Goal: Task Accomplishment & Management: Manage account settings

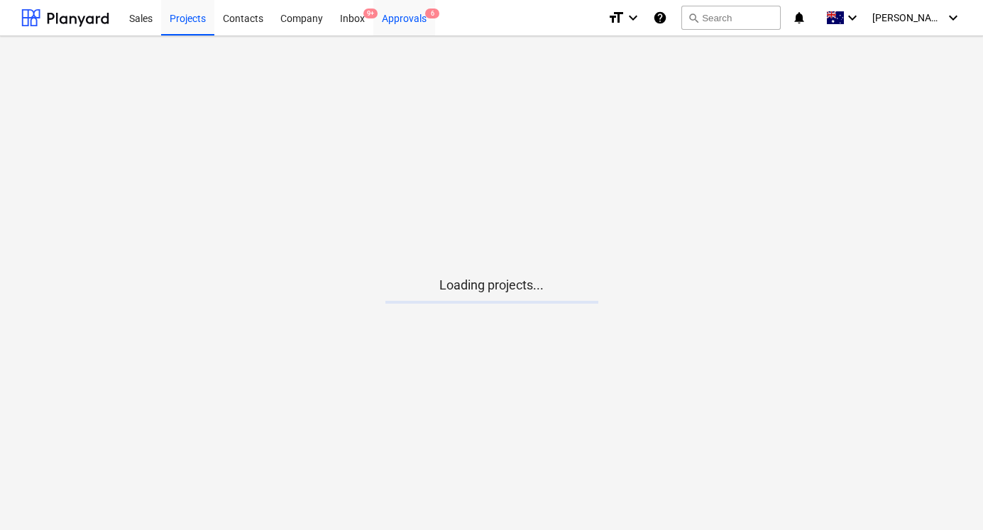
click at [396, 21] on div "Approvals 6" at bounding box center [404, 17] width 62 height 36
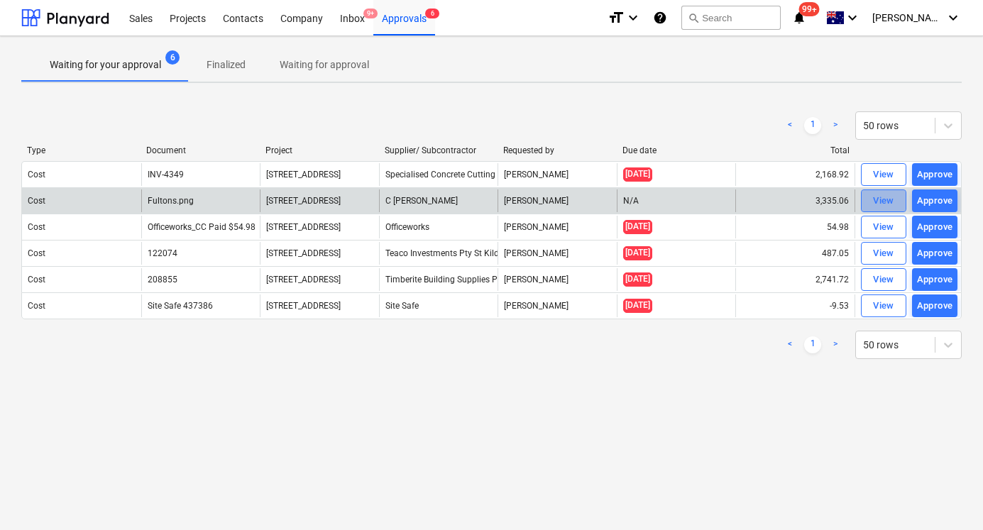
click at [885, 202] on div "View" at bounding box center [883, 201] width 21 height 16
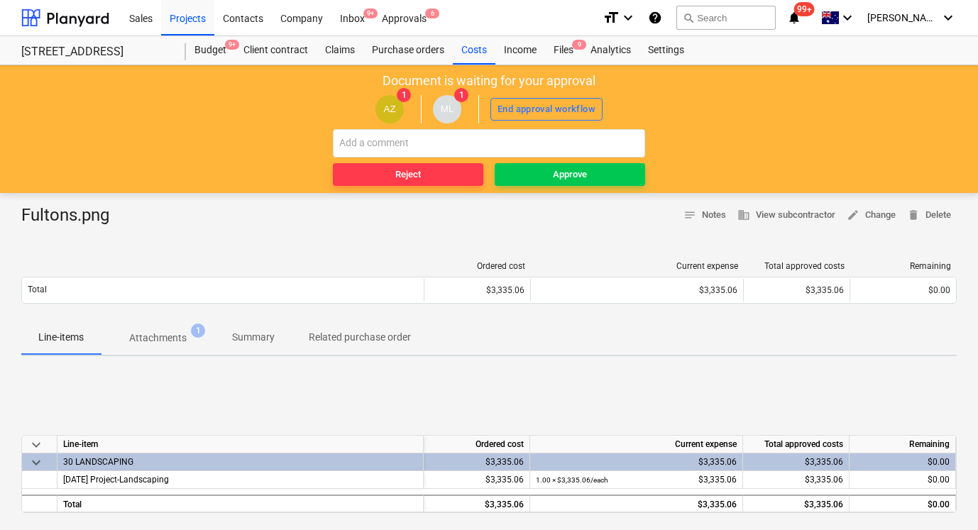
click at [167, 209] on div "Fultons.png notes Notes business View subcontractor edit Change delete Delete" at bounding box center [489, 215] width 936 height 23
click at [173, 330] on span "Attachments 1" at bounding box center [158, 338] width 114 height 26
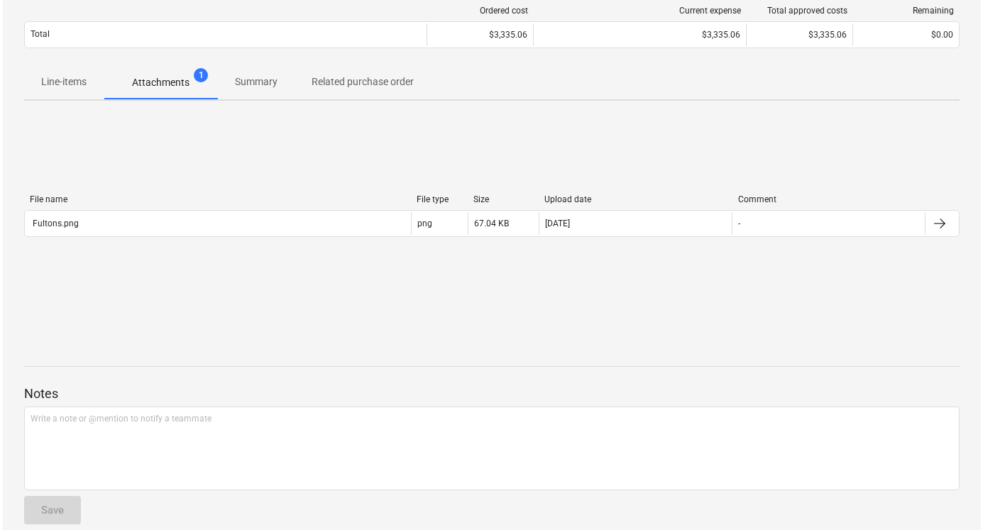
scroll to position [259, 0]
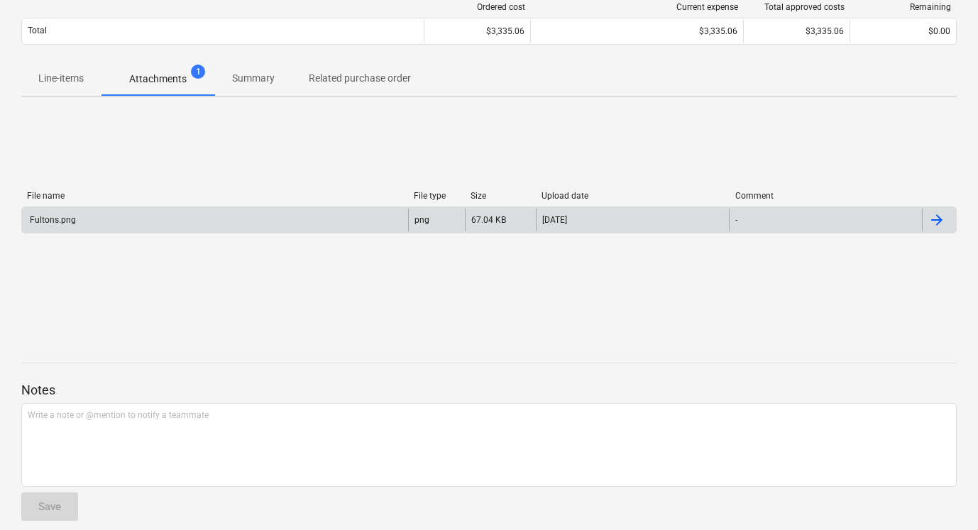
click at [216, 221] on div "Fultons.png" at bounding box center [215, 220] width 386 height 23
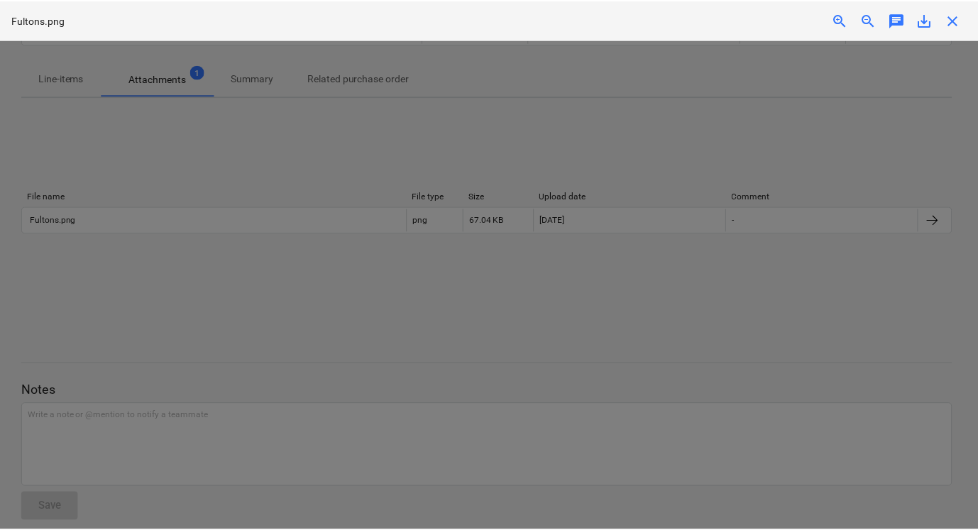
scroll to position [899, 0]
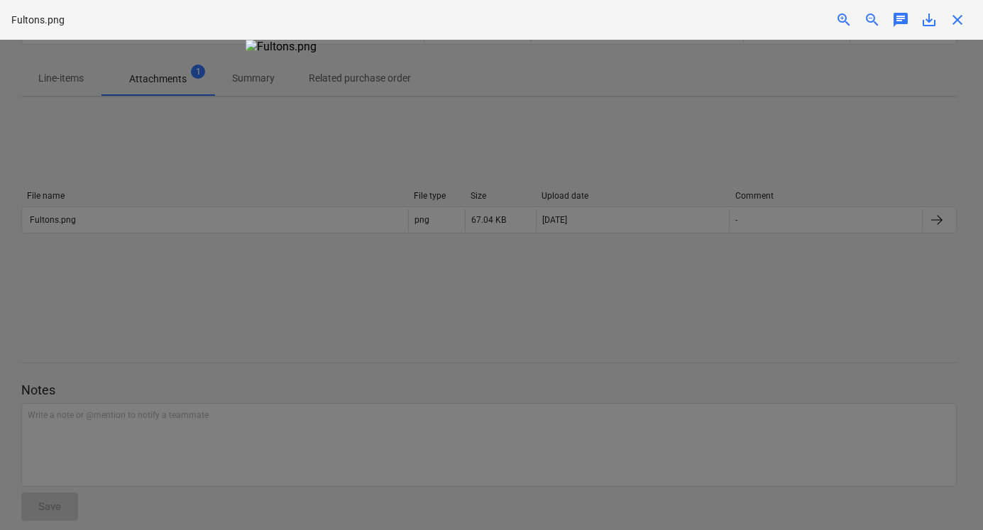
click at [187, 286] on div at bounding box center [491, 285] width 983 height 491
click at [234, 285] on div at bounding box center [491, 285] width 983 height 491
click at [968, 21] on div "close" at bounding box center [958, 19] width 28 height 17
click at [957, 23] on span "close" at bounding box center [957, 19] width 17 height 17
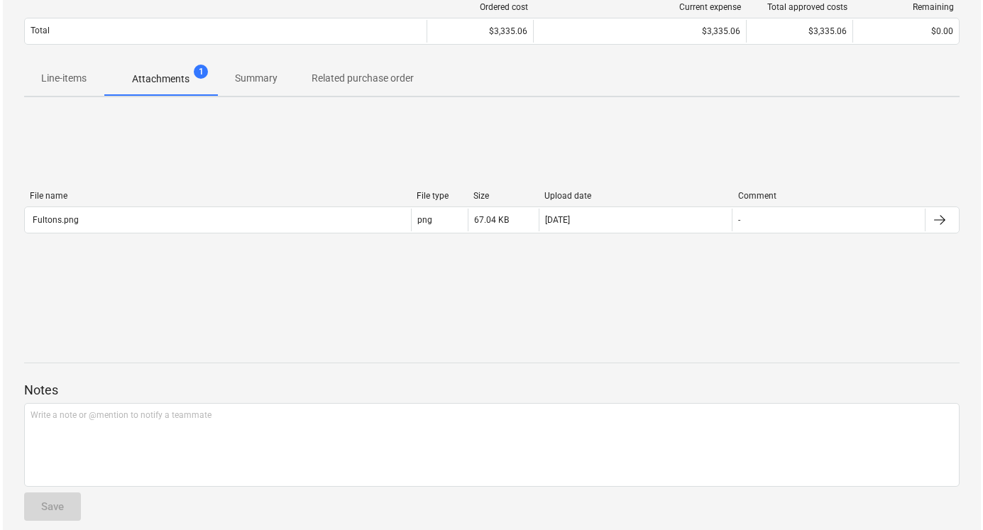
scroll to position [0, 0]
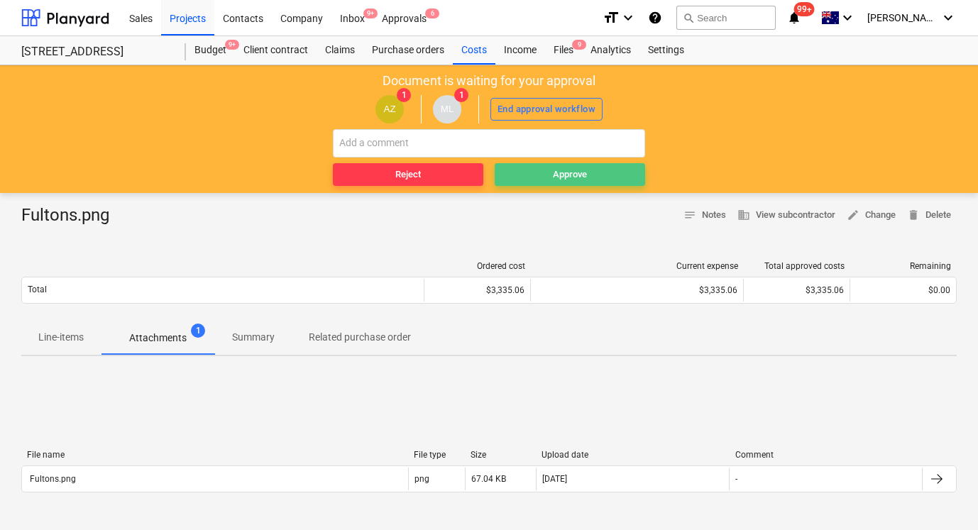
click at [532, 172] on span "Approve" at bounding box center [570, 175] width 139 height 16
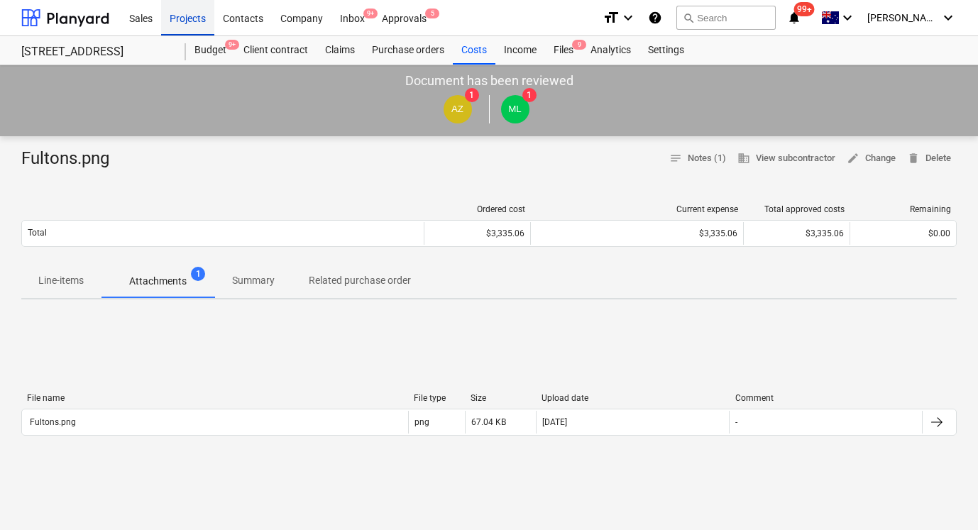
click at [180, 23] on div "Projects" at bounding box center [187, 17] width 53 height 36
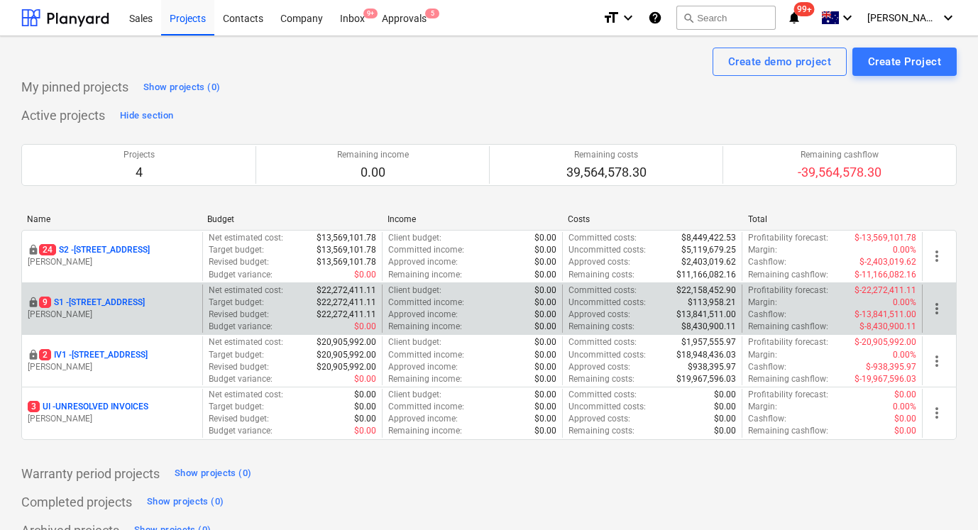
click at [99, 302] on p "[STREET_ADDRESS]" at bounding box center [92, 303] width 106 height 12
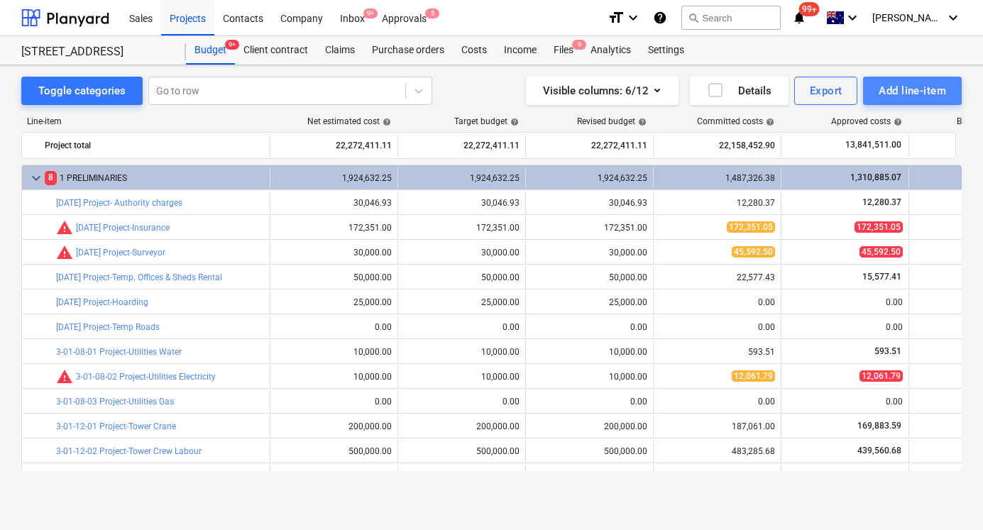
click at [895, 97] on div "Add line-item" at bounding box center [912, 91] width 67 height 18
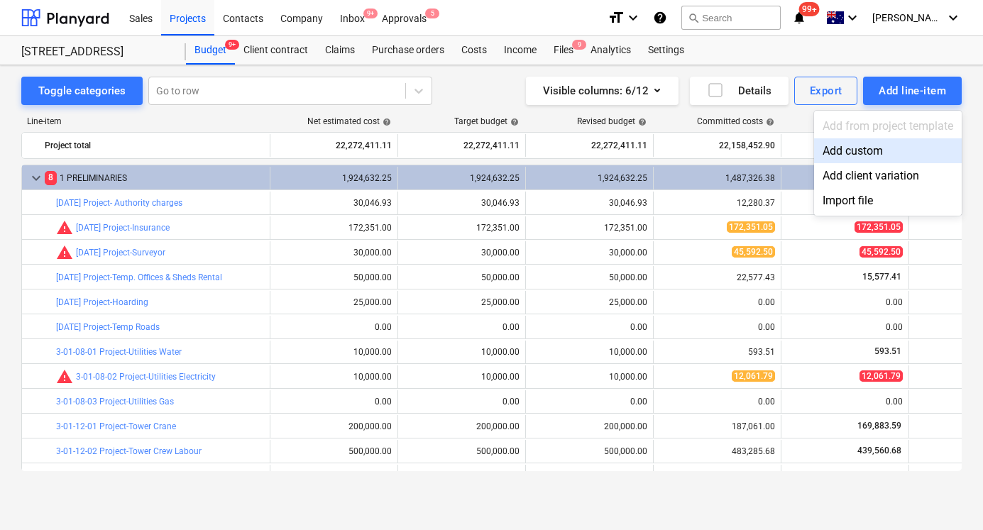
click at [846, 148] on div "Add custom" at bounding box center [888, 150] width 148 height 25
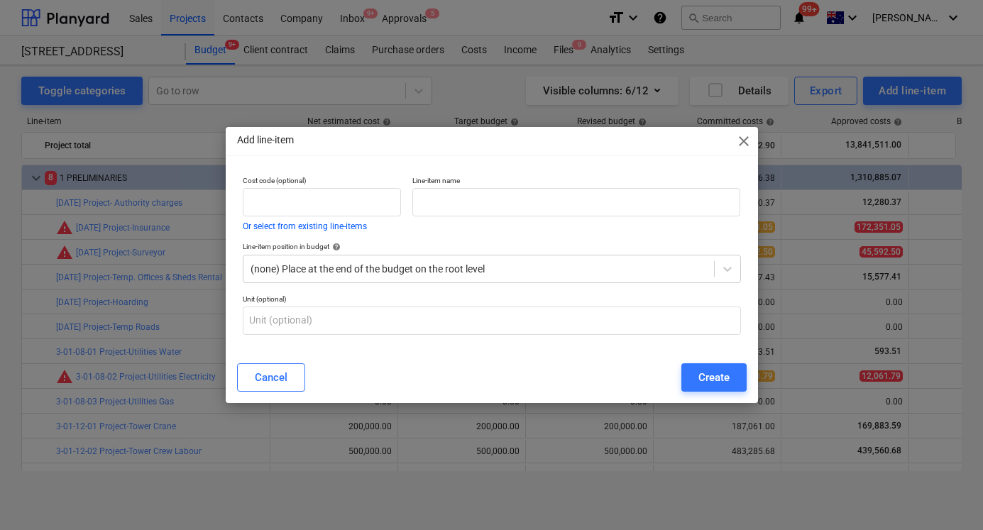
click at [403, 213] on div "Cost code (optional) Or select from existing line-items" at bounding box center [322, 203] width 170 height 66
click at [380, 199] on input "text" at bounding box center [322, 202] width 158 height 28
paste input "3-01-38-03"
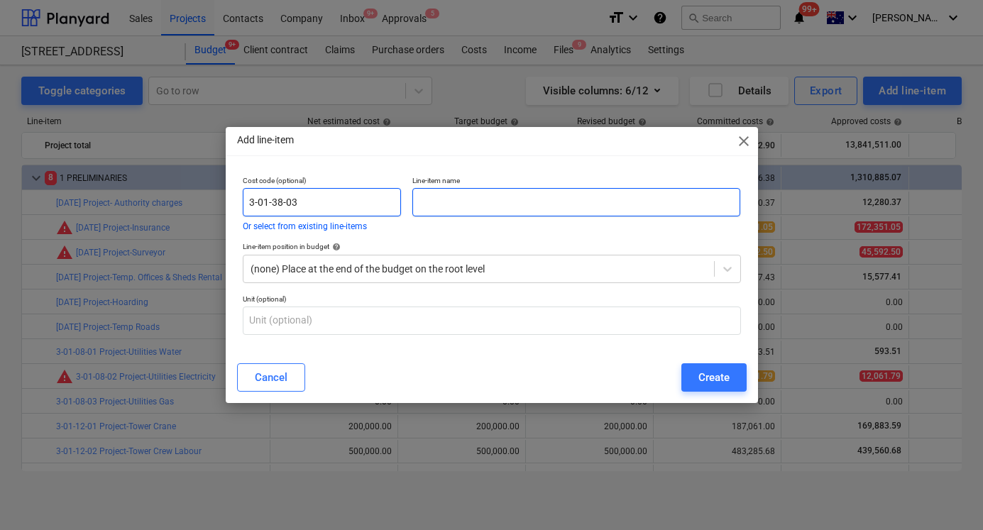
type input "3-01-38-03"
click at [435, 199] on input "text" at bounding box center [576, 202] width 329 height 28
paste input "Project-Site Amenities GST FREE"
type input "Project-Site Amenities GST FREE"
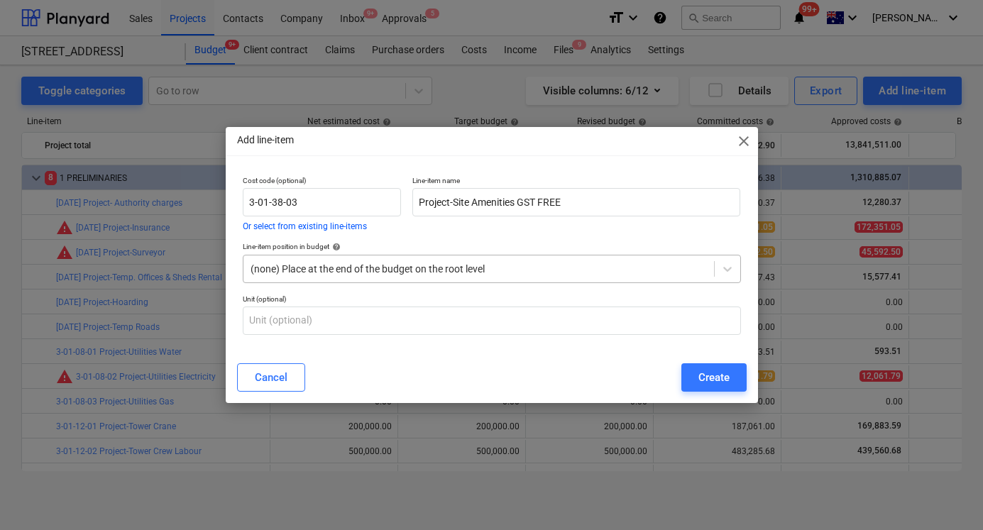
click at [453, 273] on div at bounding box center [479, 269] width 457 height 14
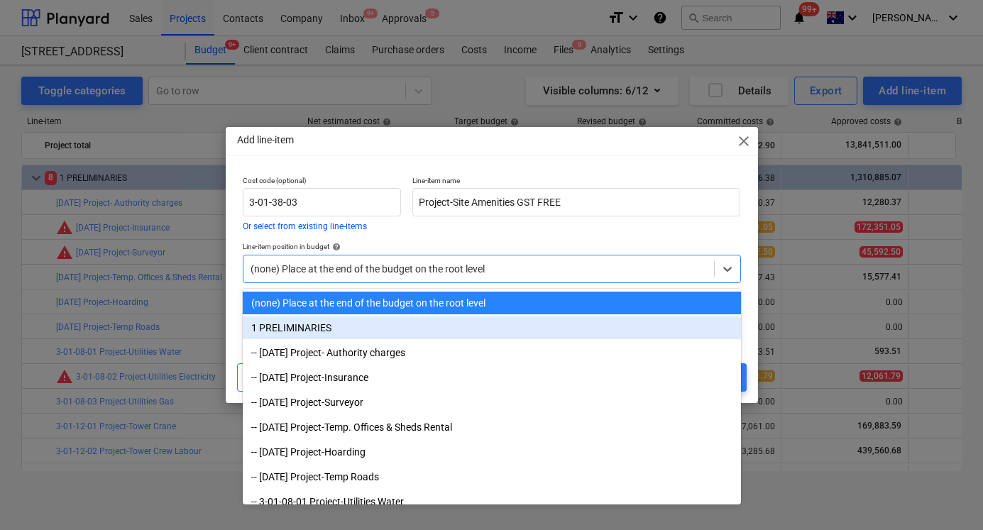
click at [444, 325] on div "1 PRELIMINARIES" at bounding box center [492, 328] width 498 height 23
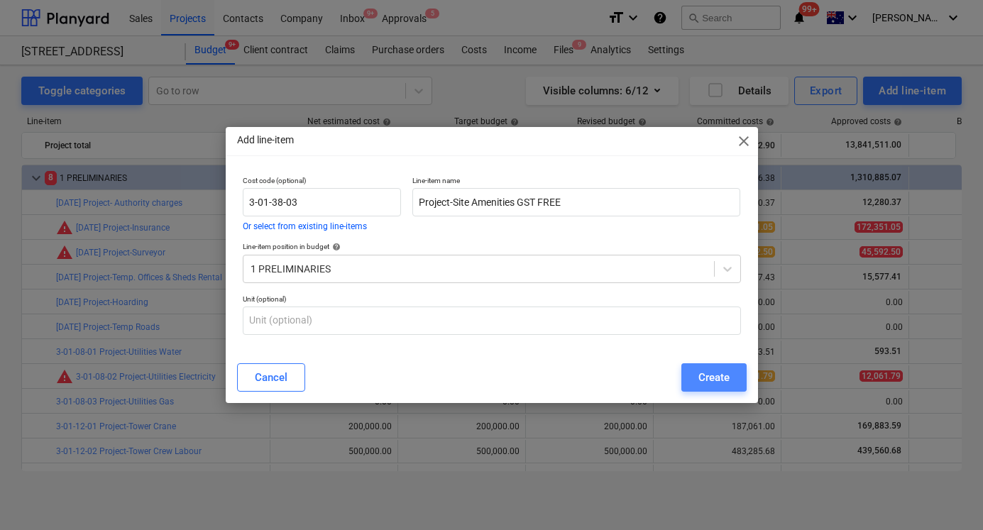
click at [719, 383] on div "Create" at bounding box center [714, 377] width 31 height 18
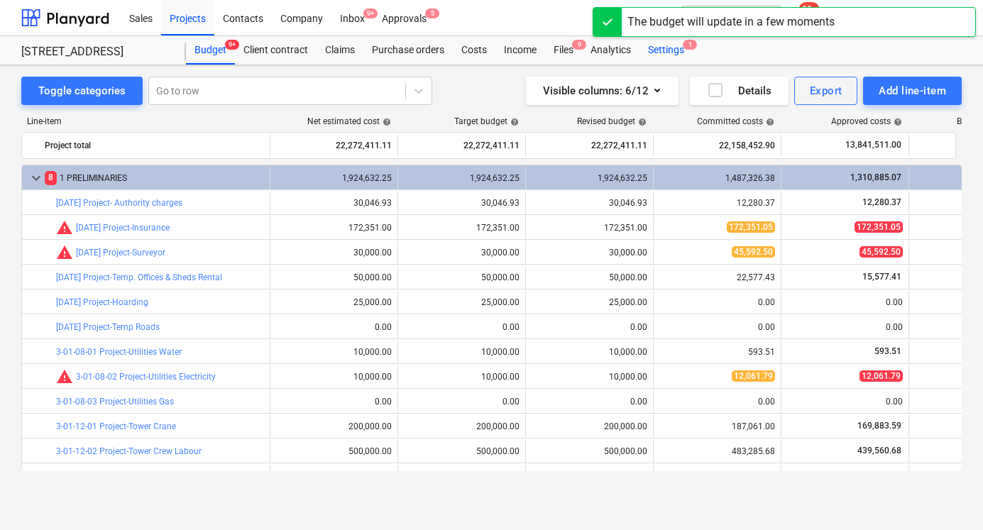
click at [672, 57] on div "Settings 1" at bounding box center [666, 50] width 53 height 28
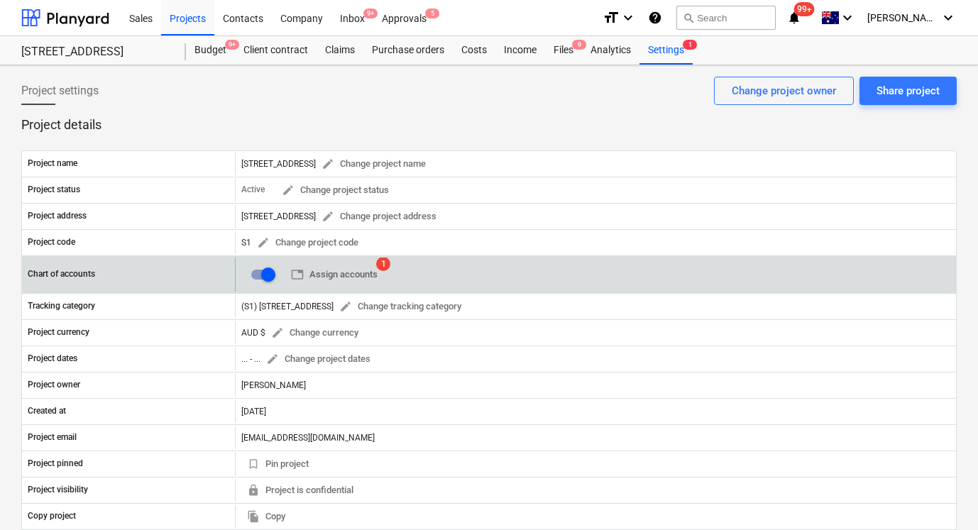
click at [354, 263] on div "table Assign accounts 1" at bounding box center [312, 275] width 142 height 34
click at [356, 271] on span "table Assign accounts" at bounding box center [334, 275] width 87 height 16
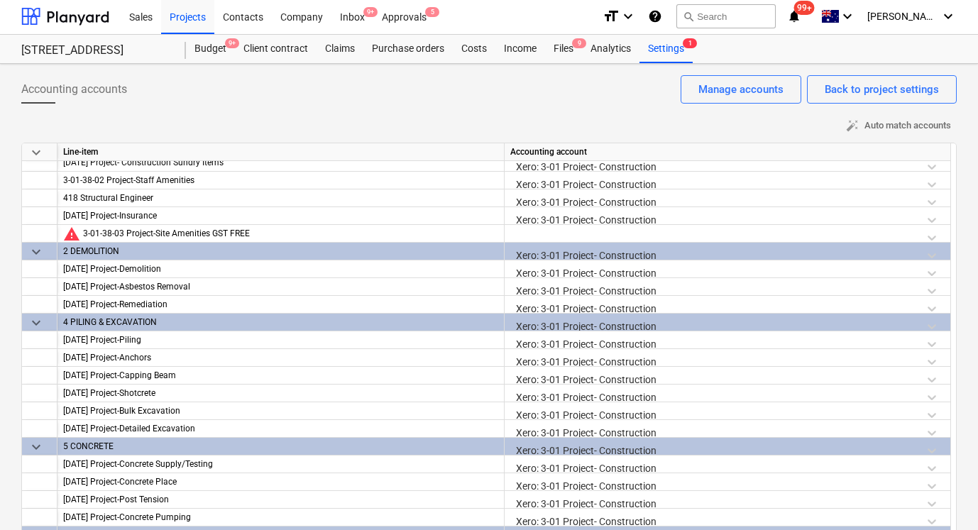
scroll to position [448, 0]
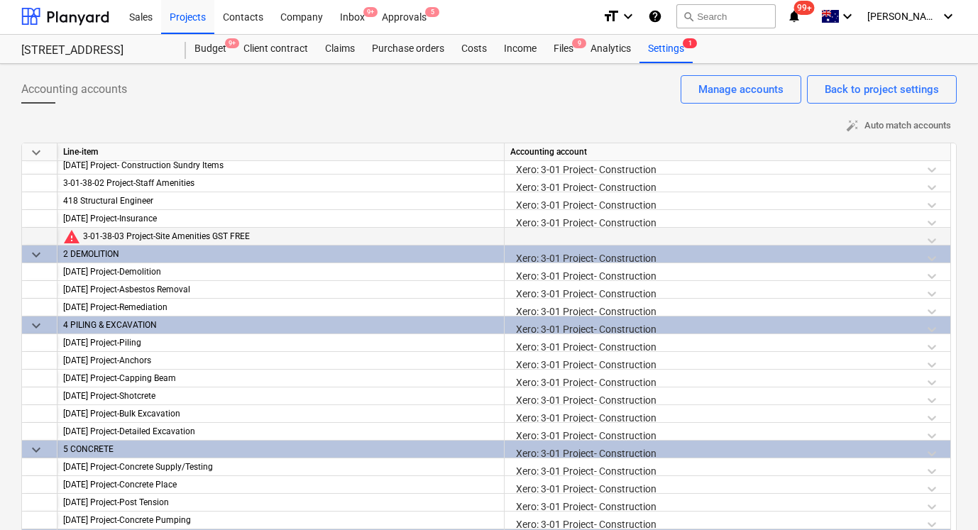
click at [702, 230] on div at bounding box center [727, 240] width 435 height 25
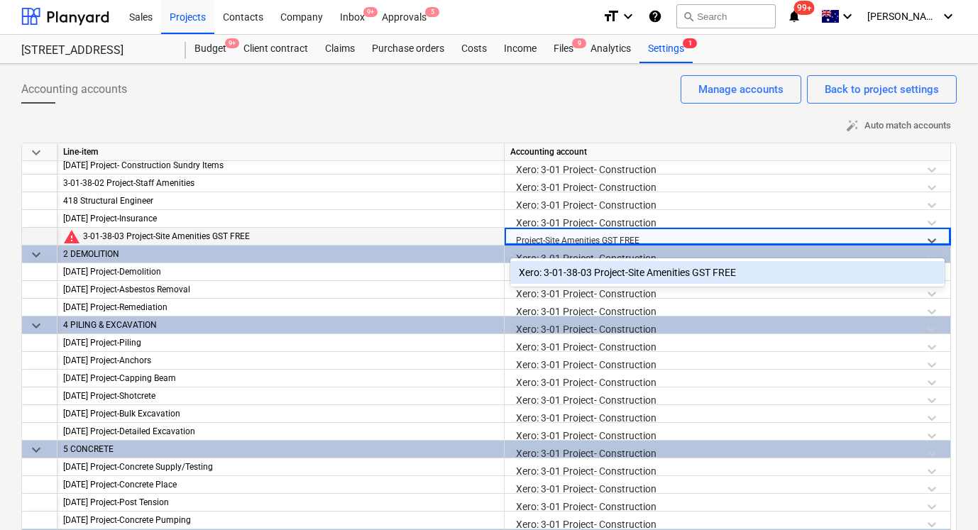
click at [717, 268] on div "Xero: 3-01-38-03 Project-Site Amenities GST FREE" at bounding box center [727, 272] width 435 height 23
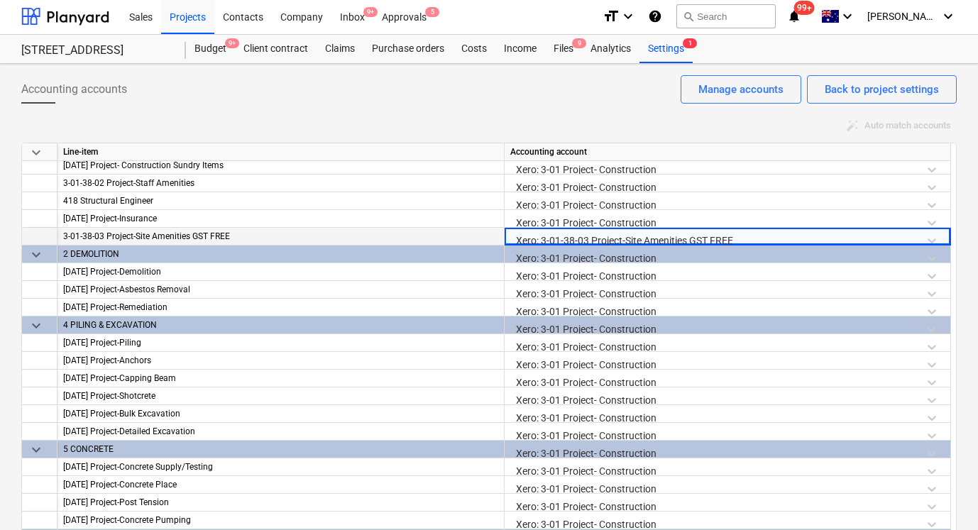
click at [553, 100] on div "Accounting accounts Back to project settings Manage accounts" at bounding box center [489, 95] width 936 height 40
click at [146, 21] on div "Sales" at bounding box center [141, 16] width 40 height 36
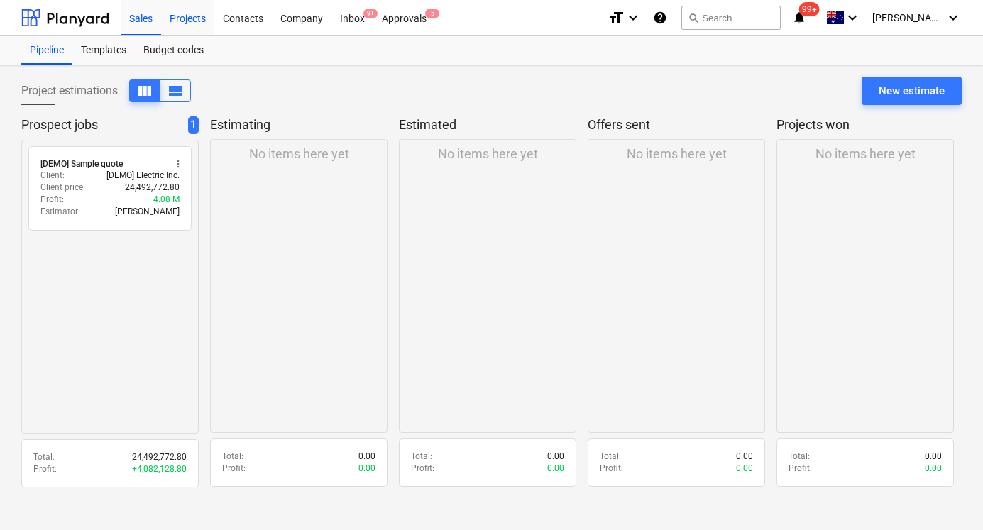
click at [185, 11] on div "Projects" at bounding box center [187, 17] width 53 height 36
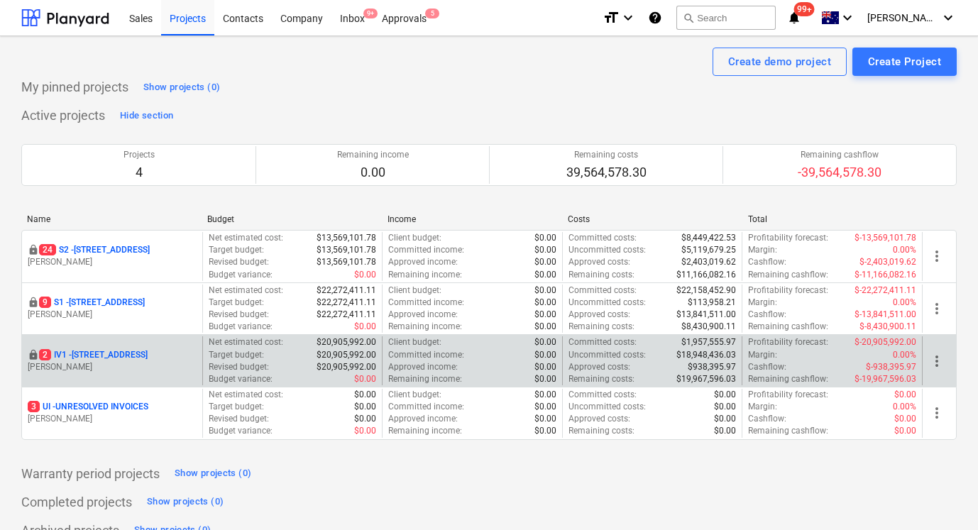
click at [116, 349] on p "2 IV1 - 24 Lower Heidelberg Rd, Ivanhoe" at bounding box center [93, 355] width 109 height 12
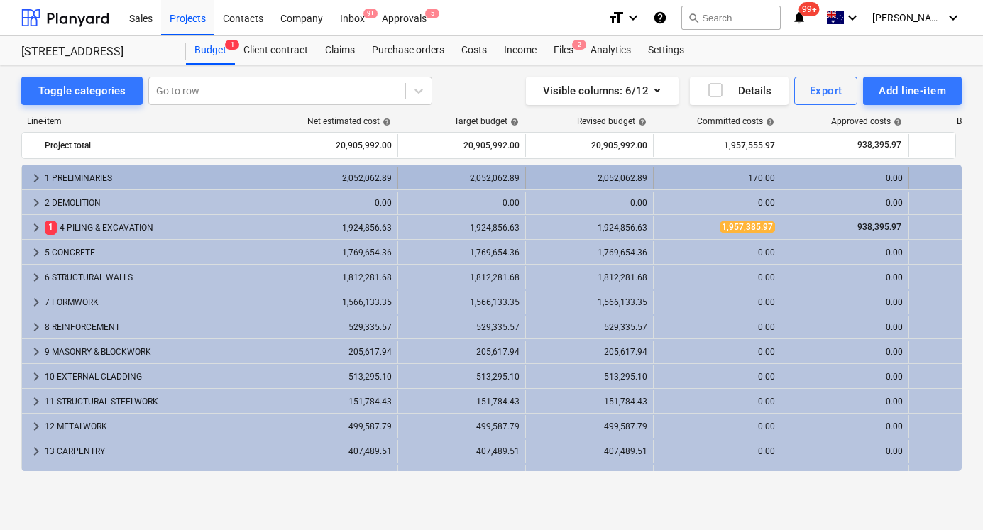
click at [38, 175] on span "keyboard_arrow_right" at bounding box center [36, 178] width 17 height 17
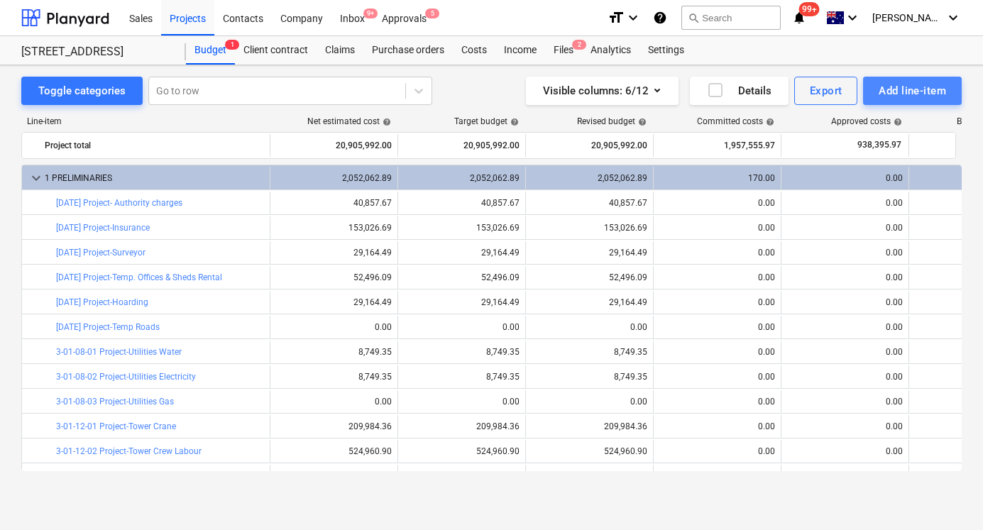
click at [900, 102] on button "Add line-item" at bounding box center [912, 91] width 99 height 28
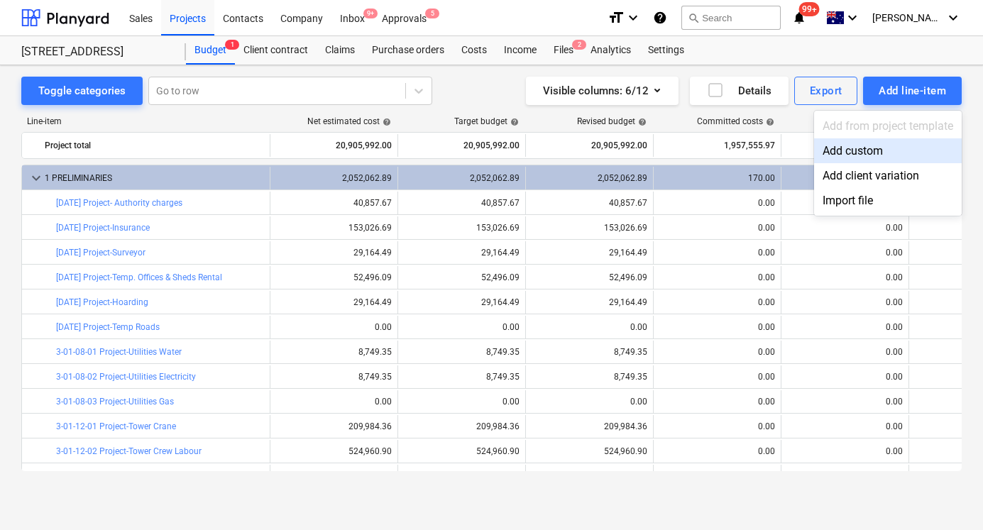
click at [838, 150] on div "Add custom" at bounding box center [888, 150] width 148 height 25
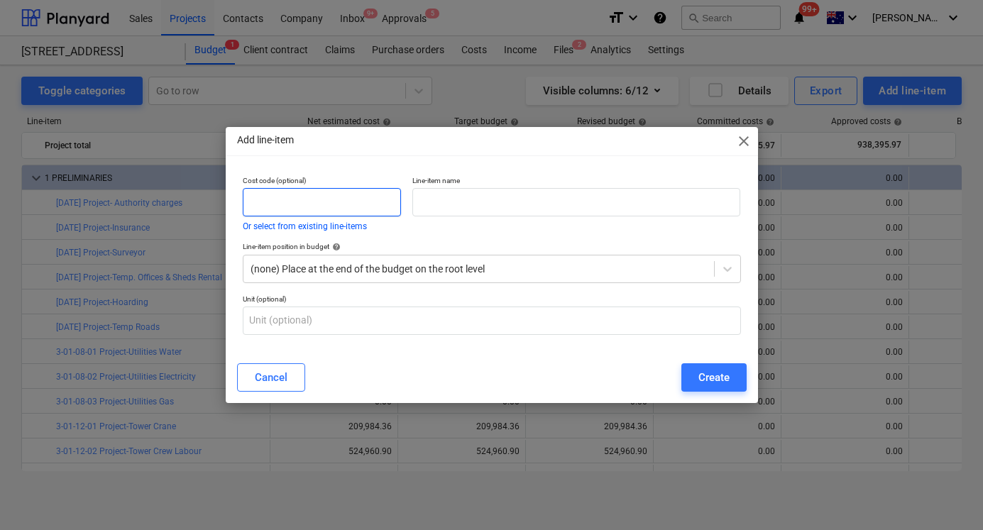
click at [359, 200] on input "text" at bounding box center [322, 202] width 158 height 28
paste input "Project-Site Amenities GST FREE"
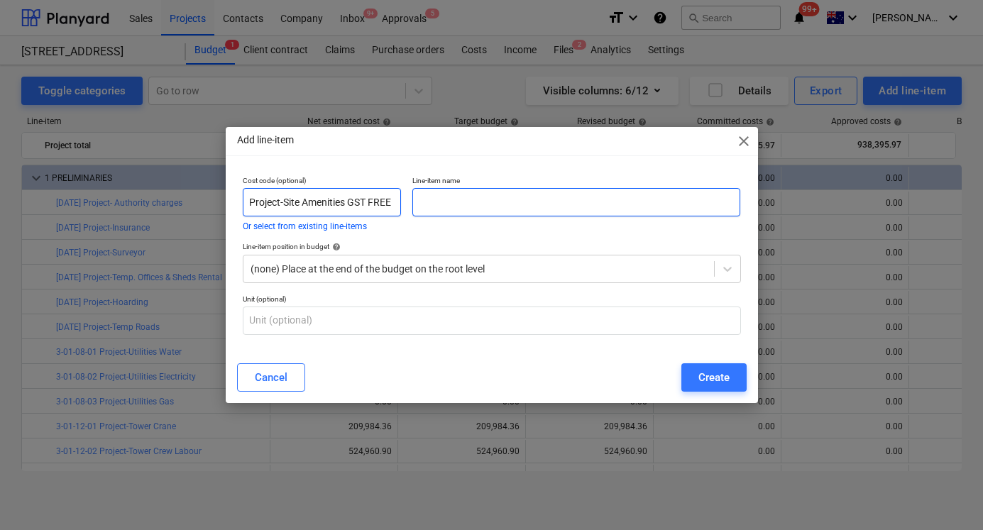
type input "Project-Site Amenities GST FREE"
click at [452, 210] on input "text" at bounding box center [576, 202] width 329 height 28
paste input "Project-Site Amenities GST FREE"
type input "Project-Site Amenities GST FREE"
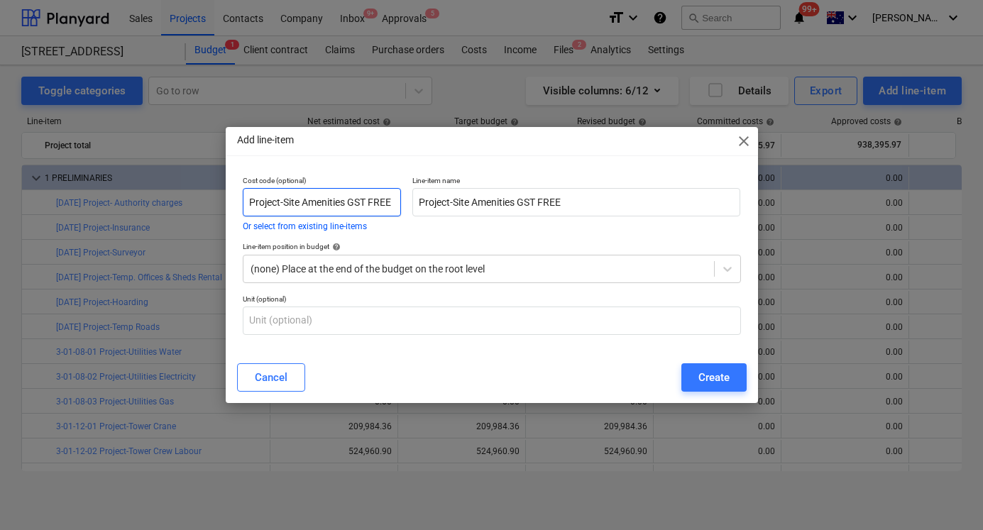
click at [297, 202] on input "Project-Site Amenities GST FREE" at bounding box center [322, 202] width 158 height 28
paste input "3-01-38-03"
type input "3-01-38-03"
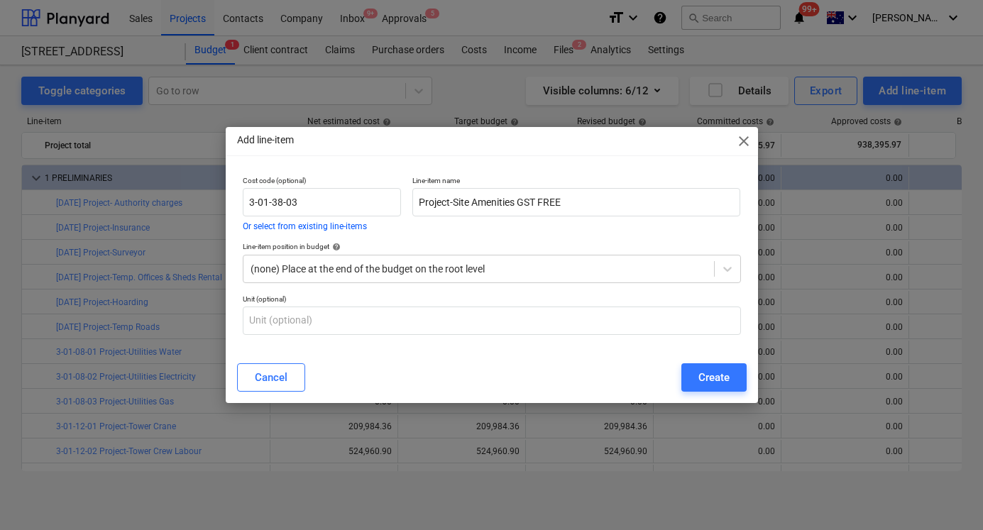
click at [571, 231] on div "Line-item name Project-Site Amenities GST FREE" at bounding box center [577, 203] width 340 height 66
click at [633, 276] on div "(none) Place at the end of the budget on the root level" at bounding box center [479, 269] width 471 height 20
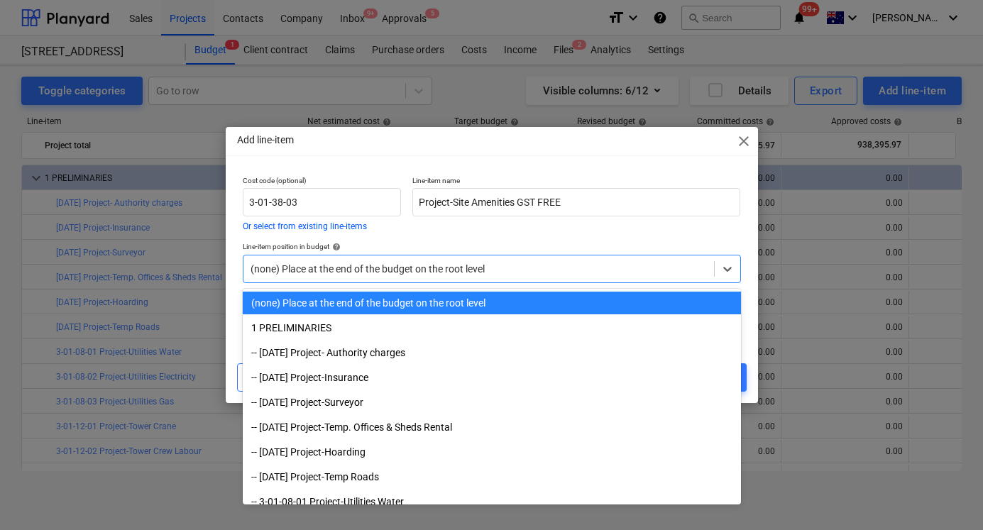
click at [620, 315] on div "(none) Place at the end of the budget on the root level" at bounding box center [492, 304] width 498 height 25
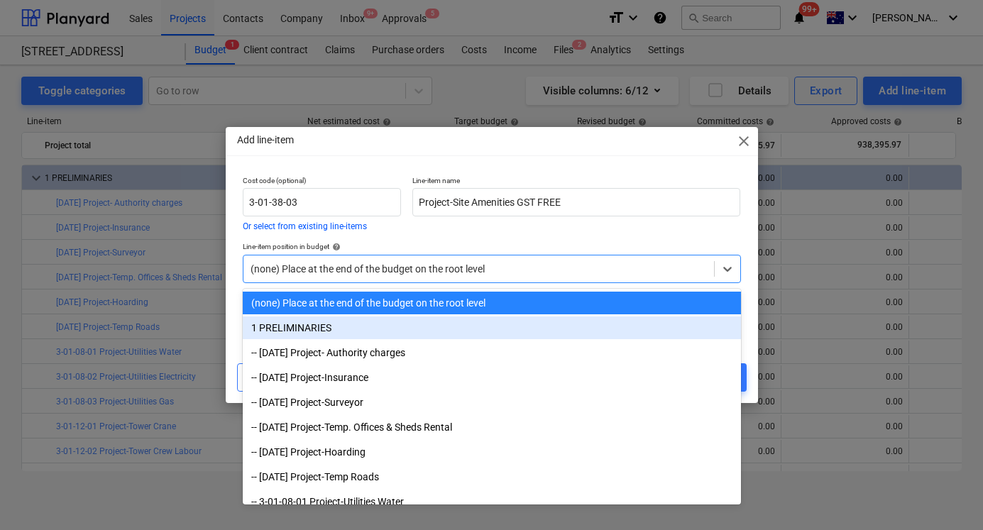
click at [620, 325] on div "1 PRELIMINARIES" at bounding box center [492, 328] width 498 height 23
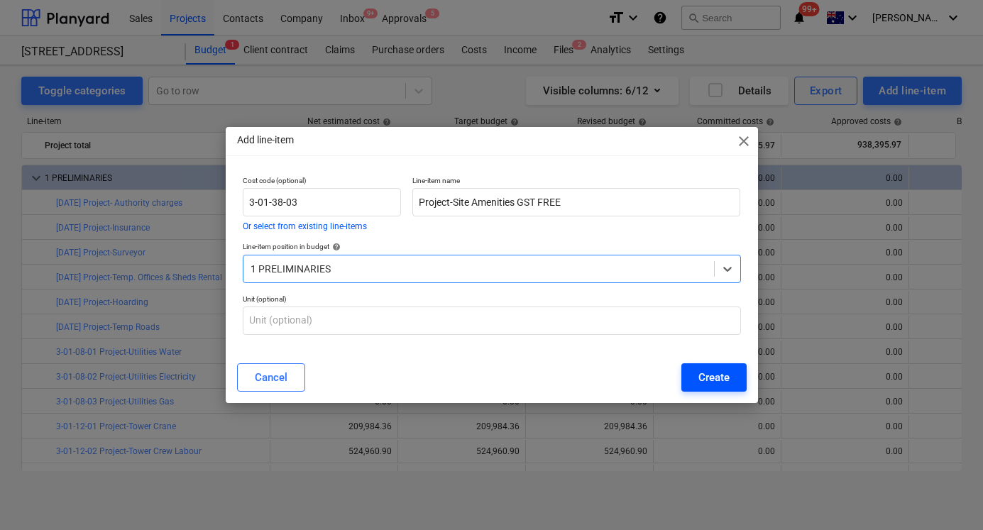
click at [711, 378] on div "Create" at bounding box center [714, 377] width 31 height 18
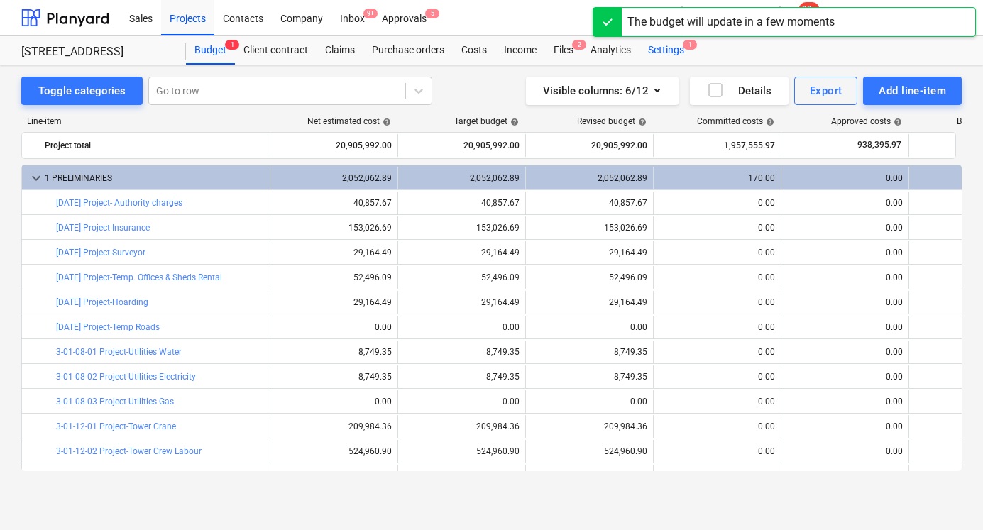
click at [670, 57] on div "Settings 1" at bounding box center [666, 50] width 53 height 28
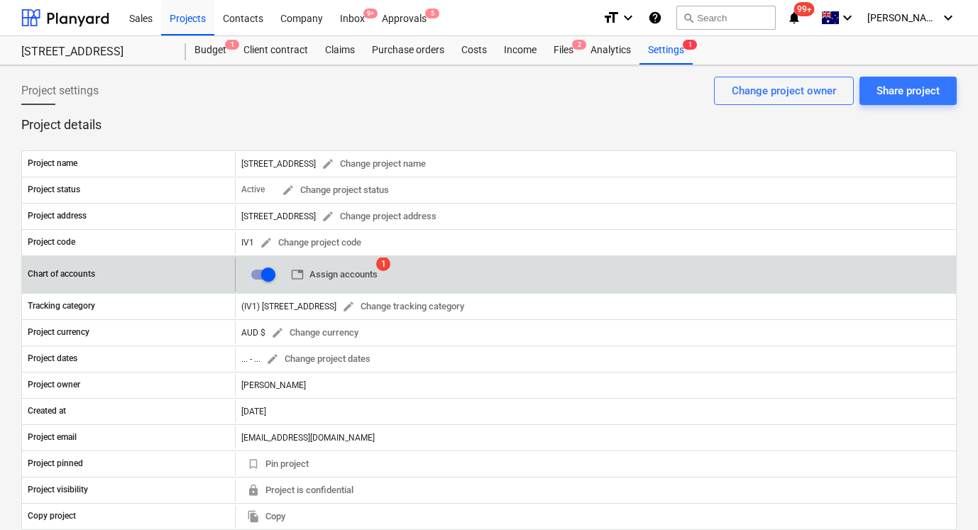
click at [347, 273] on span "table Assign accounts" at bounding box center [334, 275] width 87 height 16
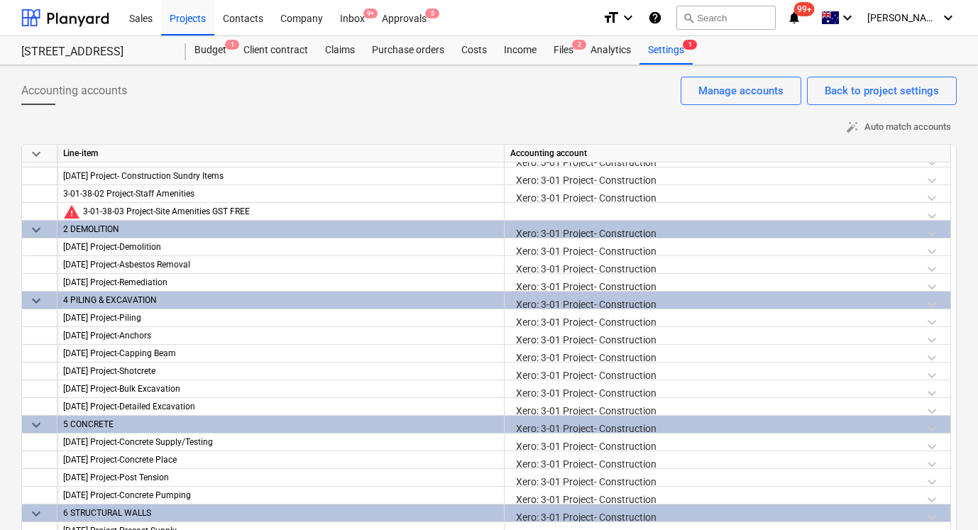
scroll to position [432, 0]
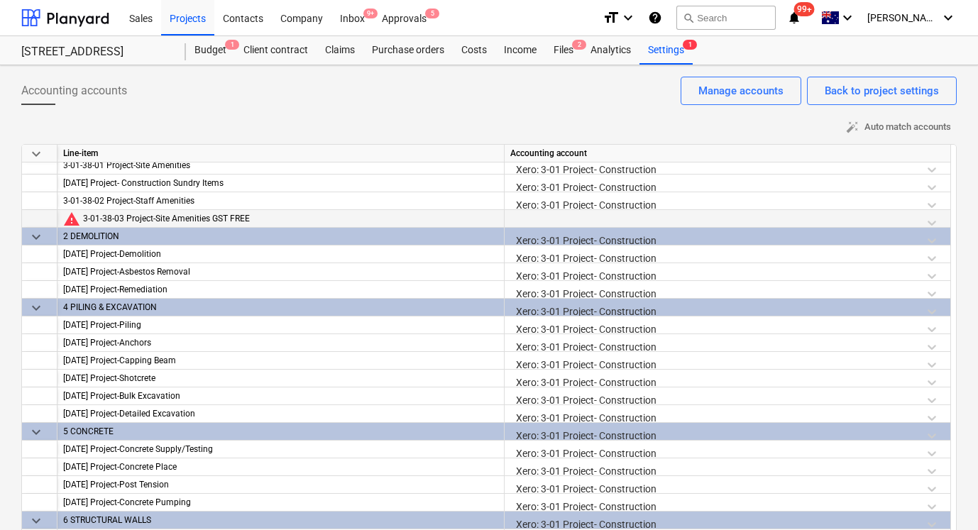
click at [699, 217] on div at bounding box center [727, 222] width 435 height 25
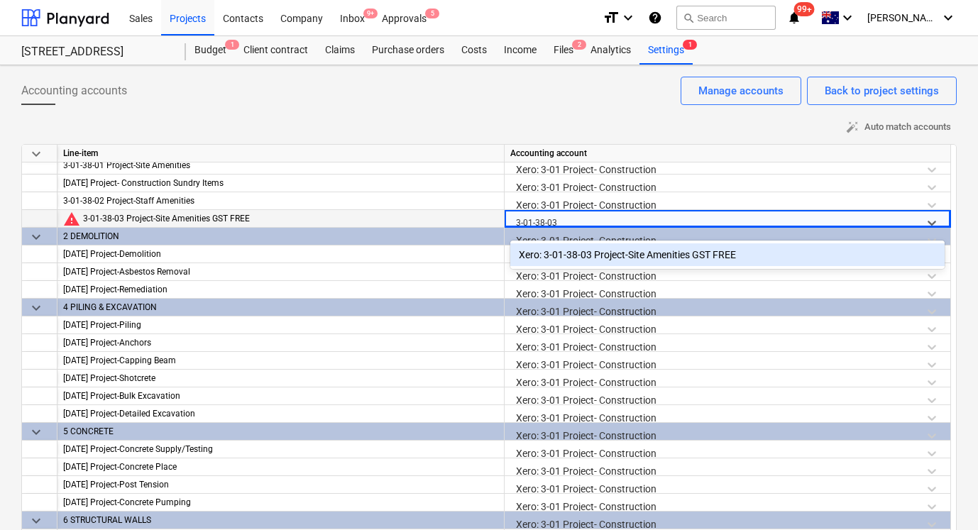
click at [648, 252] on div "Xero: 3-01-38-03 Project-Site Amenities GST FREE" at bounding box center [727, 255] width 435 height 23
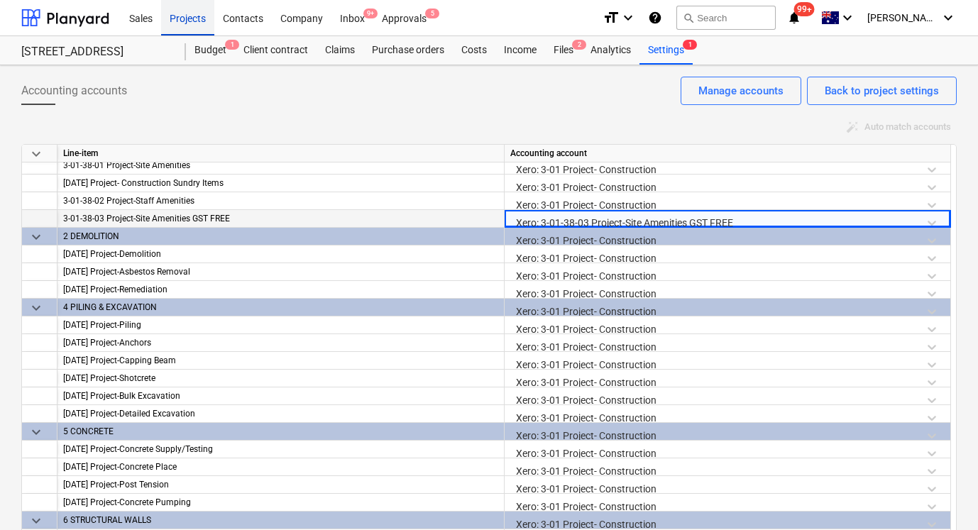
click at [197, 23] on div "Projects" at bounding box center [187, 17] width 53 height 36
